Goal: Task Accomplishment & Management: Complete application form

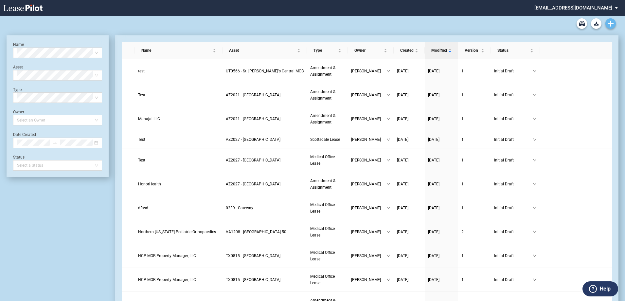
click at [613, 23] on icon "Create new document" at bounding box center [611, 24] width 6 height 6
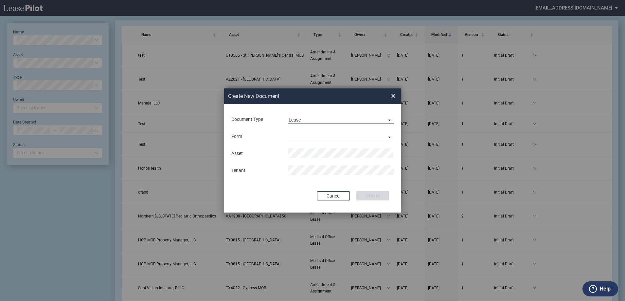
click at [373, 120] on span "Lease" at bounding box center [336, 120] width 94 height 7
click at [365, 139] on md-option "Amendment" at bounding box center [341, 136] width 116 height 16
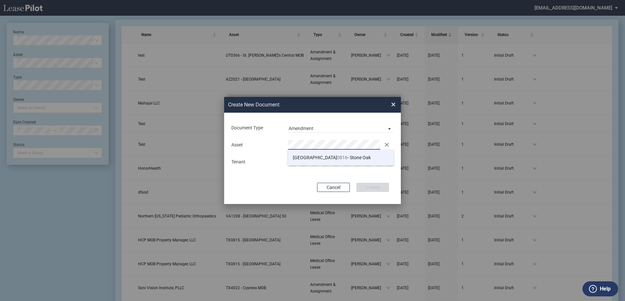
click at [333, 160] on span "TX 0816 - Stone Oak" at bounding box center [332, 157] width 78 height 5
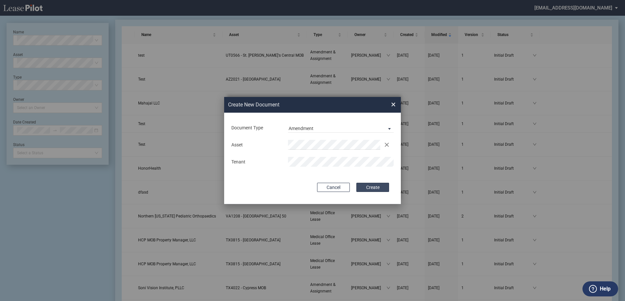
click at [380, 186] on button "Create" at bounding box center [372, 187] width 33 height 9
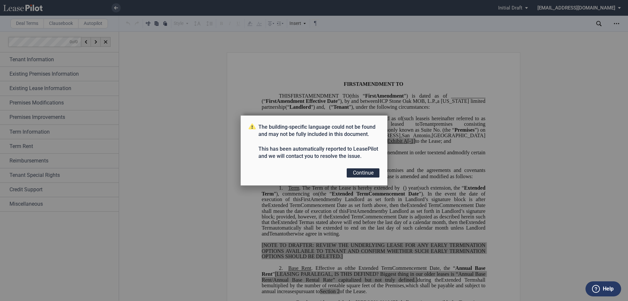
click at [371, 175] on button "Continue" at bounding box center [363, 172] width 33 height 9
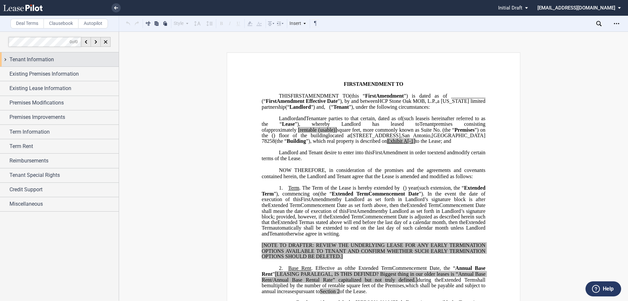
click at [89, 61] on div "Tenant Information" at bounding box center [63, 60] width 109 height 8
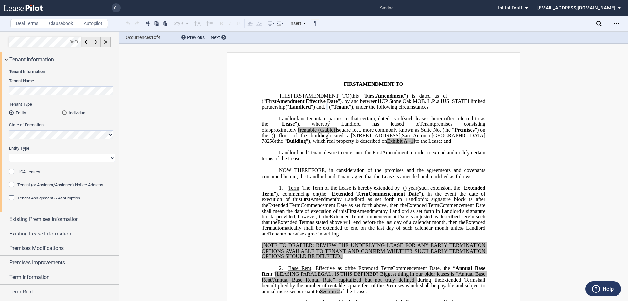
click at [56, 151] on label "Entity Type" at bounding box center [62, 148] width 106 height 6
click at [56, 153] on select "Corporation Limited Liability Company General Partnership Limited Partnership O…" at bounding box center [62, 157] width 106 height 9
click at [54, 157] on select "Corporation Limited Liability Company General Partnership Limited Partnership O…" at bounding box center [62, 157] width 106 height 9
select select "Other"
click at [9, 153] on select "Corporation Limited Liability Company General Partnership Limited Partnership O…" at bounding box center [62, 157] width 106 height 9
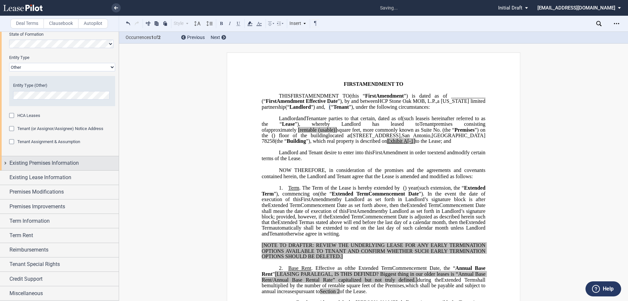
click at [48, 167] on span "Existing Premises Information" at bounding box center [43, 163] width 69 height 8
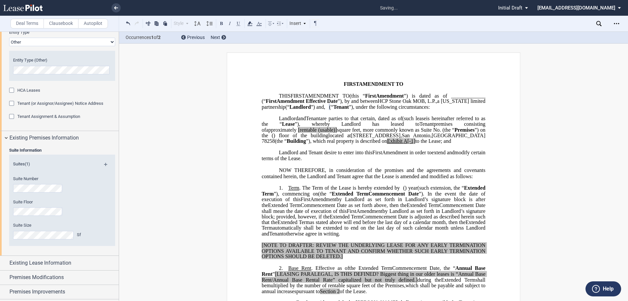
scroll to position [123, 0]
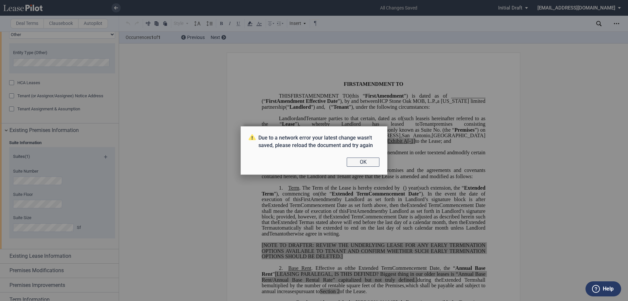
click at [361, 159] on button "OK" at bounding box center [363, 161] width 33 height 9
click at [373, 160] on button "OK" at bounding box center [363, 161] width 33 height 9
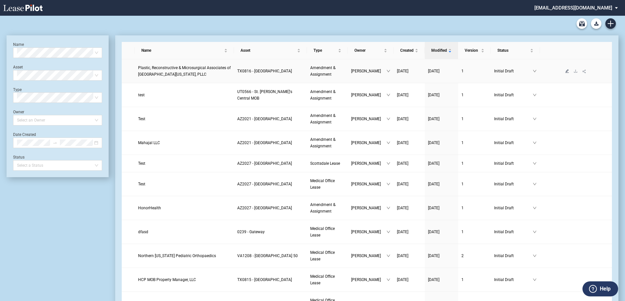
click at [567, 71] on icon "edit" at bounding box center [567, 71] width 4 height 4
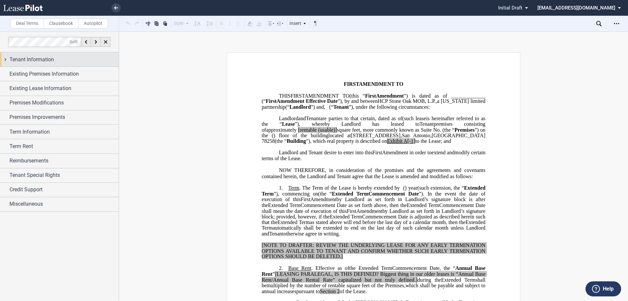
click at [24, 65] on div "Tenant Information" at bounding box center [59, 59] width 119 height 14
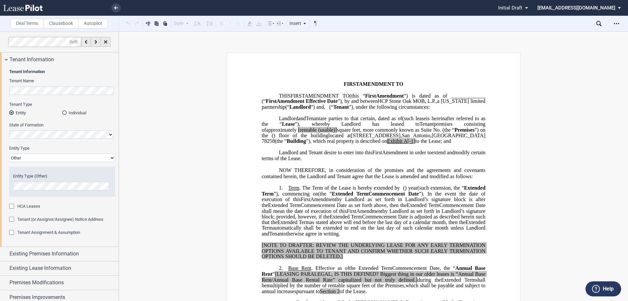
scroll to position [33, 0]
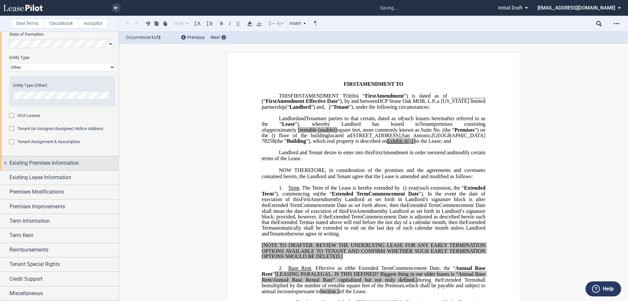
click at [55, 160] on span "Existing Premises Information" at bounding box center [43, 163] width 69 height 8
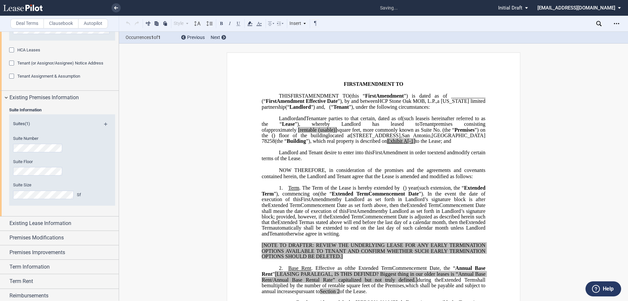
scroll to position [202, 0]
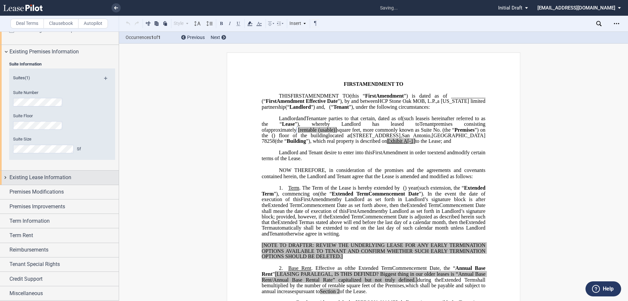
click at [34, 170] on div "Existing Lease Information" at bounding box center [59, 177] width 119 height 14
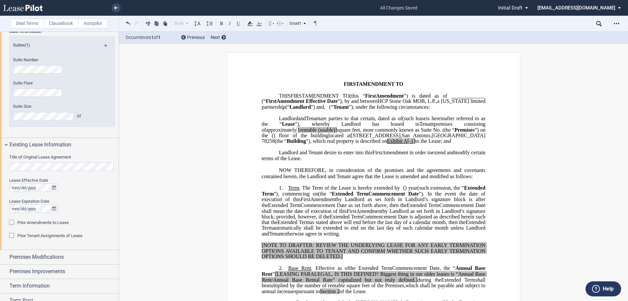
scroll to position [267, 0]
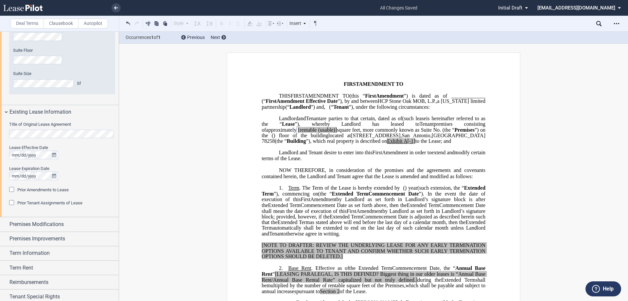
click at [4, 132] on div "Title of Original Lease Agreement Lease Effective Date Lease Expiration Date Pr…" at bounding box center [59, 168] width 119 height 98
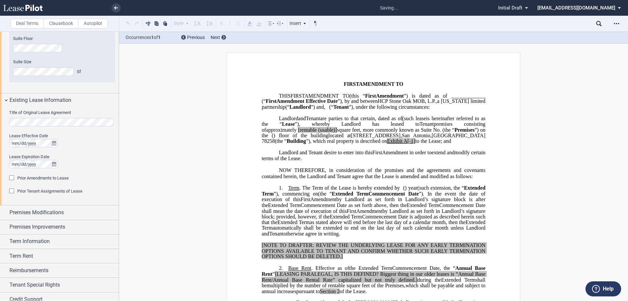
scroll to position [300, 0]
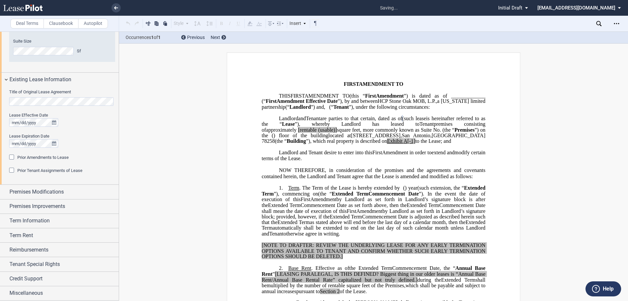
click at [55, 159] on span "Prior Amendments to Lease" at bounding box center [42, 157] width 51 height 5
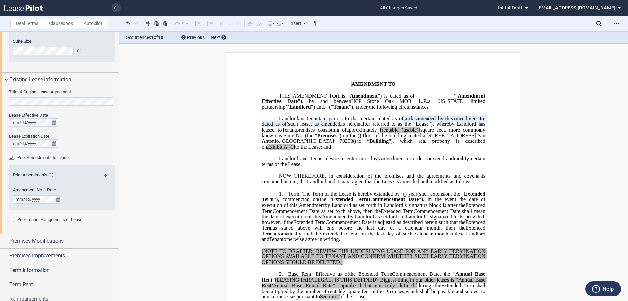
click at [344, 150] on p "HCP Stone Oak MOB, L.P. , a [US_STATE] limited partnership (“ Landlord ”) Landl…" at bounding box center [374, 132] width 224 height 34
click at [12, 155] on div "Prior Amendments to Lease" at bounding box center [12, 157] width 7 height 7
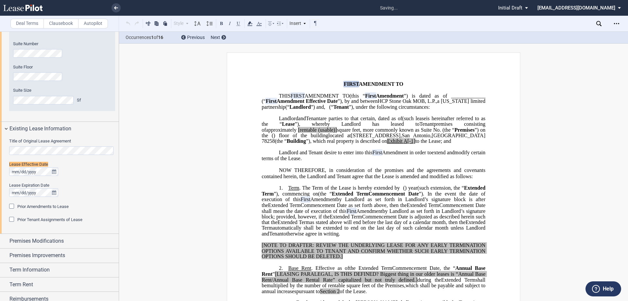
scroll to position [249, 0]
click at [402, 121] on span "(such lease" at bounding box center [414, 118] width 24 height 6
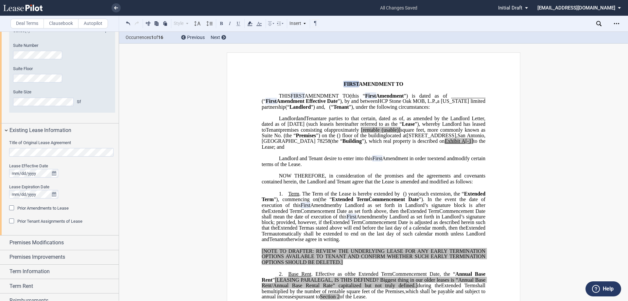
click at [361, 132] on span "[rentable" at bounding box center [370, 130] width 19 height 6
drag, startPoint x: 347, startPoint y: 144, endPoint x: 327, endPoint y: 148, distance: 21.0
click at [327, 138] on span "approximately ﻿ ﻿ rentable (usable)] square feet, more commonly known as Suite …" at bounding box center [374, 132] width 225 height 11
click at [352, 138] on span "square feet, more commonly known as Suite No." at bounding box center [374, 132] width 225 height 11
click at [362, 144] on span "”), which real property is described on" at bounding box center [403, 141] width 83 height 6
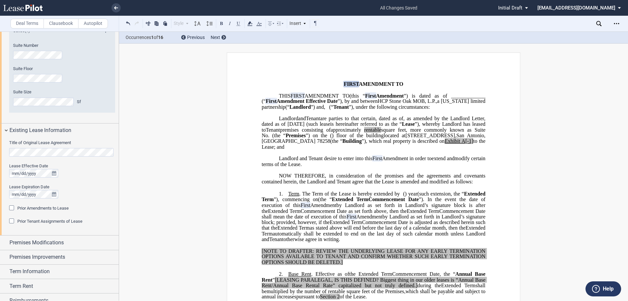
click at [445, 150] on p "HCP Stone Oak MOB, L.P. , a [US_STATE] limited partnership (“ Landlord ”) Landl…" at bounding box center [374, 132] width 224 height 34
click at [462, 144] on span "A[-1]" at bounding box center [468, 141] width 12 height 6
click at [280, 132] on span "Tenant" at bounding box center [273, 130] width 14 height 6
click at [427, 150] on p "HCP Stone Oak MOB, L.P. , a [US_STATE] limited partnership (“ Landlord ”) Landl…" at bounding box center [374, 132] width 224 height 34
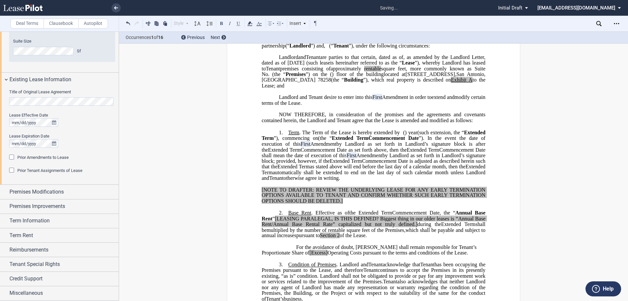
scroll to position [98, 0]
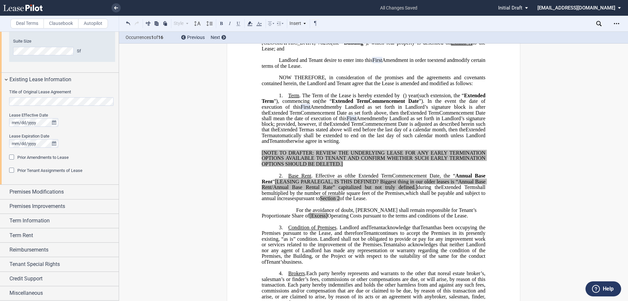
click at [310, 132] on span "Extended Term" at bounding box center [293, 130] width 32 height 6
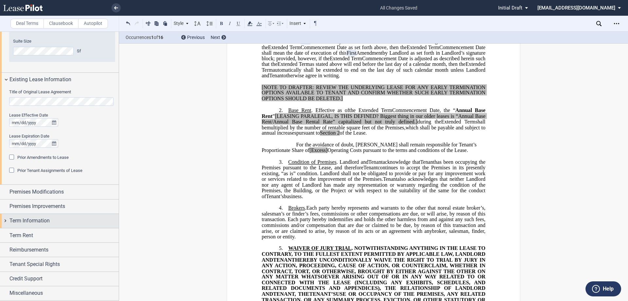
click at [51, 217] on div "Term Information" at bounding box center [63, 221] width 109 height 8
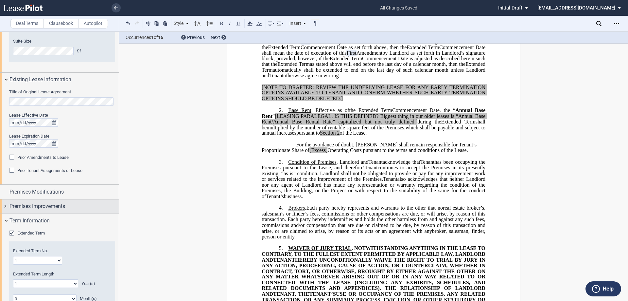
scroll to position [365, 0]
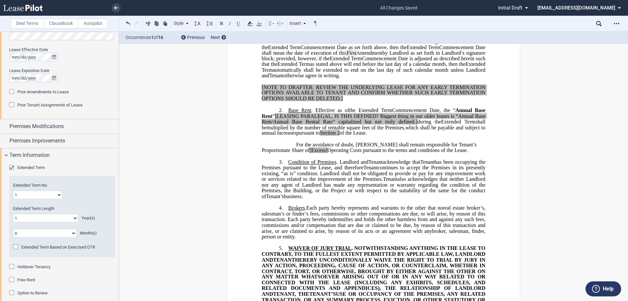
click at [28, 163] on div "Extended Term Extended Term No. 1 2 3 4 5 6 7 8 9 10 11 12 13 14 15 16 17 18 19…" at bounding box center [59, 234] width 119 height 144
click at [29, 167] on span "Extended Term" at bounding box center [30, 167] width 27 height 5
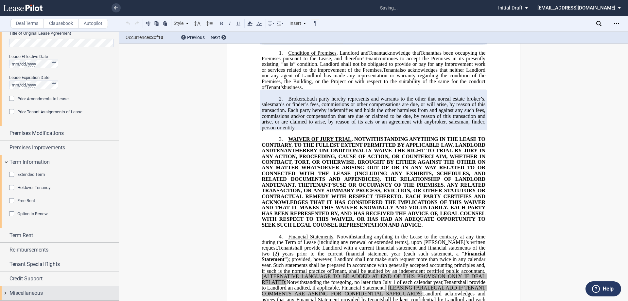
click at [47, 290] on div "Miscellaneous" at bounding box center [63, 293] width 109 height 8
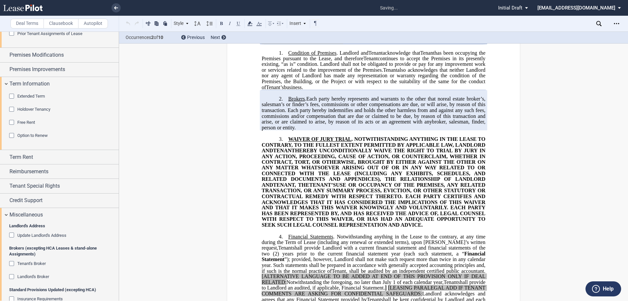
scroll to position [555, 0]
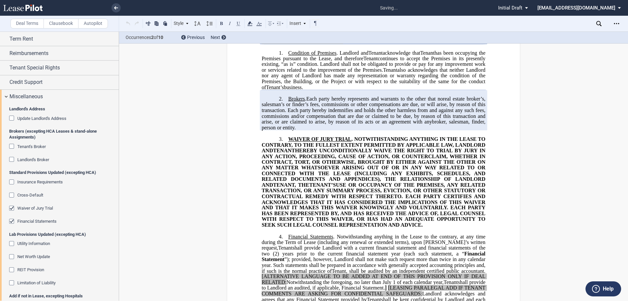
click at [38, 219] on span "Financial Statements" at bounding box center [36, 221] width 39 height 5
click at [38, 205] on span "Waiver of Jury Trial" at bounding box center [35, 207] width 36 height 5
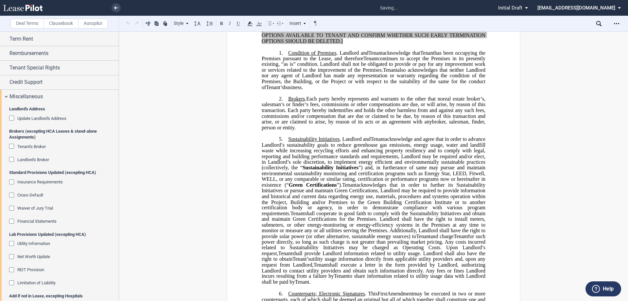
scroll to position [587, 0]
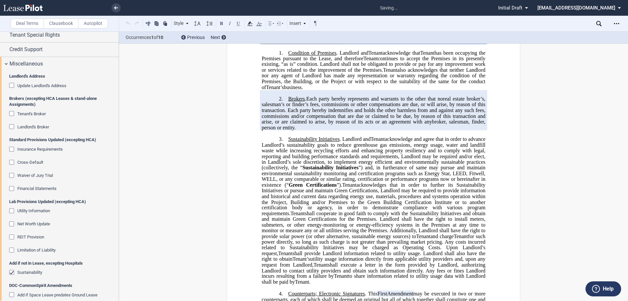
click at [43, 267] on div "Add if not in Lease, excepting Hospitals Sustainability" at bounding box center [62, 271] width 106 height 22
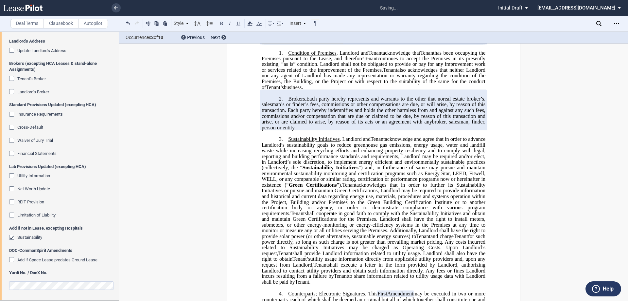
click at [38, 234] on div "Add if not in Lease, excepting Hospitals Sustainability" at bounding box center [62, 236] width 106 height 22
click at [38, 236] on span "Sustainability" at bounding box center [29, 237] width 25 height 5
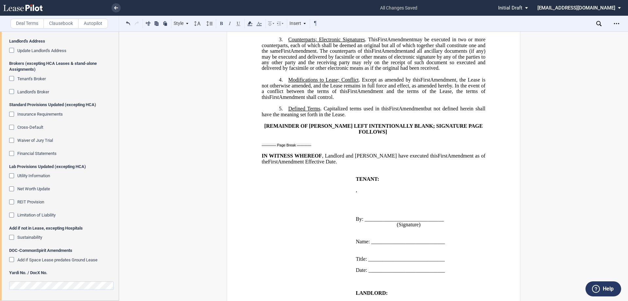
scroll to position [99, 0]
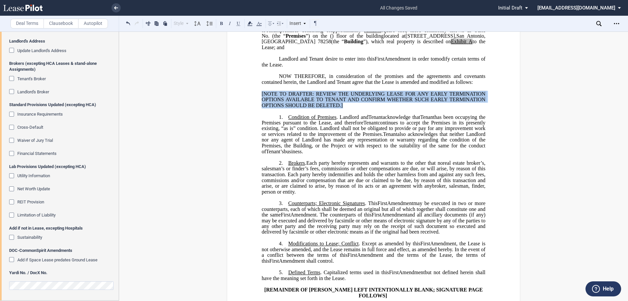
drag, startPoint x: 351, startPoint y: 118, endPoint x: 252, endPoint y: 102, distance: 100.3
click at [252, 102] on div "﻿ ﻿ ﻿ FIRST AMENDMENT TO ﻿ ﻿ ASSIGNMENT, ASSUMPTION AND ﻿ ﻿ FIRST AMENDMENT TO …" at bounding box center [374, 284] width 294 height 662
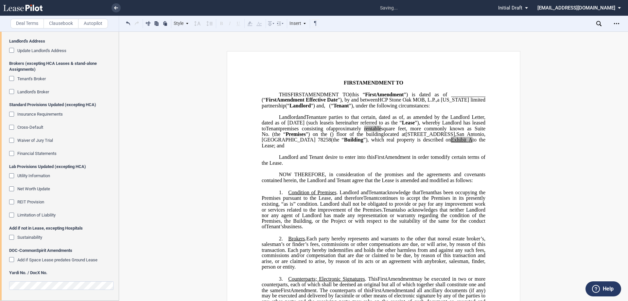
scroll to position [0, 0]
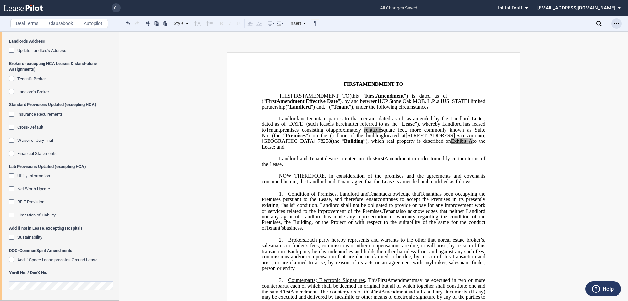
click at [618, 23] on icon "Open Lease options menu" at bounding box center [616, 23] width 5 height 5
click at [581, 36] on div "Download" at bounding box center [579, 35] width 80 height 6
